Goal: Information Seeking & Learning: Learn about a topic

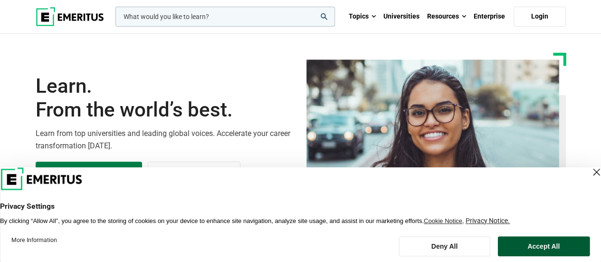
click at [535, 251] on button "Accept All" at bounding box center [544, 246] width 92 height 20
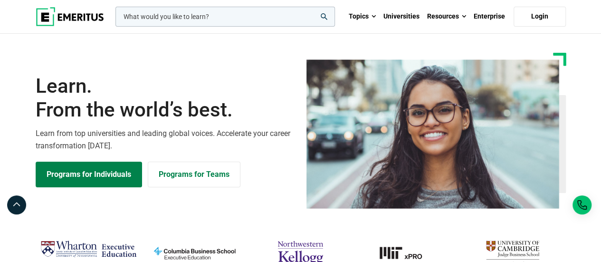
click at [190, 13] on input "woocommerce-product-search-field-0" at bounding box center [226, 17] width 220 height 20
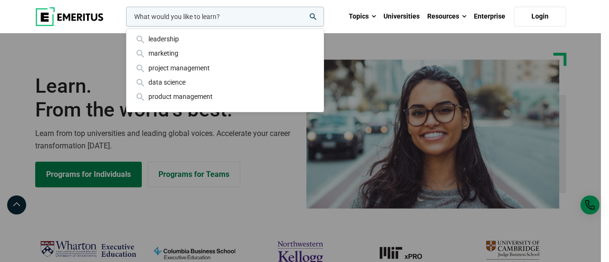
click at [187, 16] on input "woocommerce-product-search-field-0" at bounding box center [225, 17] width 198 height 20
type input "NUS computing"
click at [124, 19] on button "search" at bounding box center [124, 19] width 0 height 0
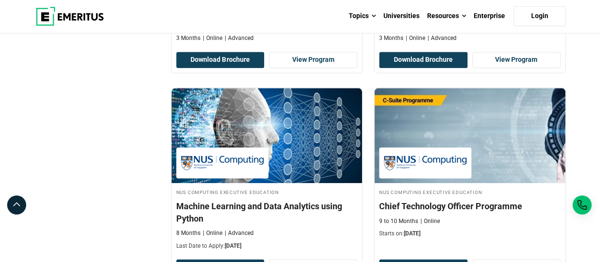
scroll to position [491, 0]
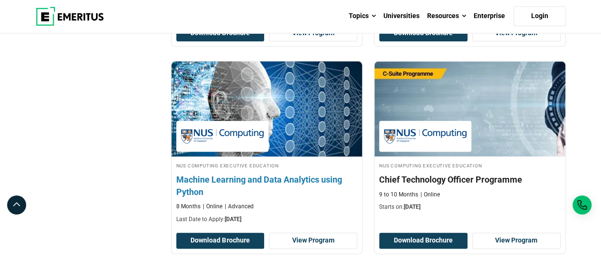
click at [259, 174] on h4 "Machine Learning and Data Analytics using Python" at bounding box center [267, 186] width 182 height 24
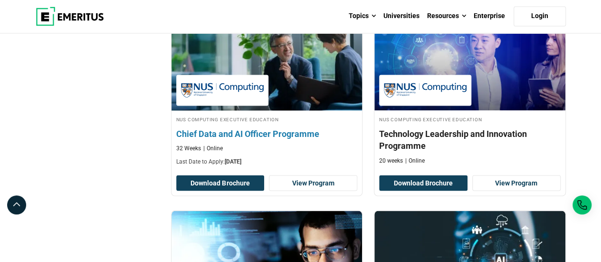
scroll to position [618, 0]
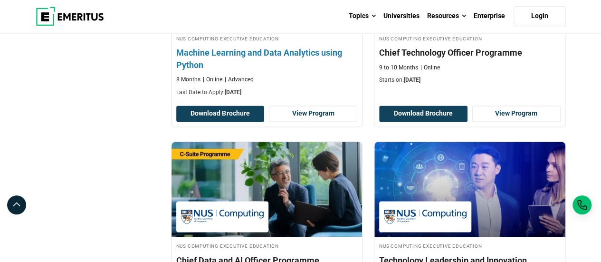
click at [283, 51] on h4 "Machine Learning and Data Analytics using Python" at bounding box center [267, 59] width 182 height 24
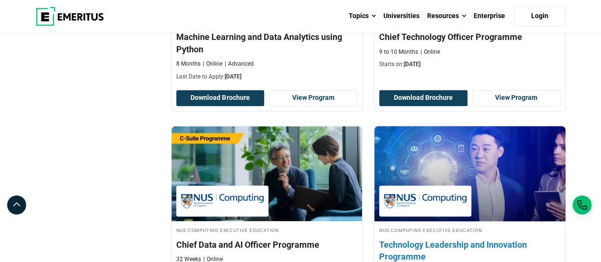
scroll to position [507, 0]
